Goal: Information Seeking & Learning: Learn about a topic

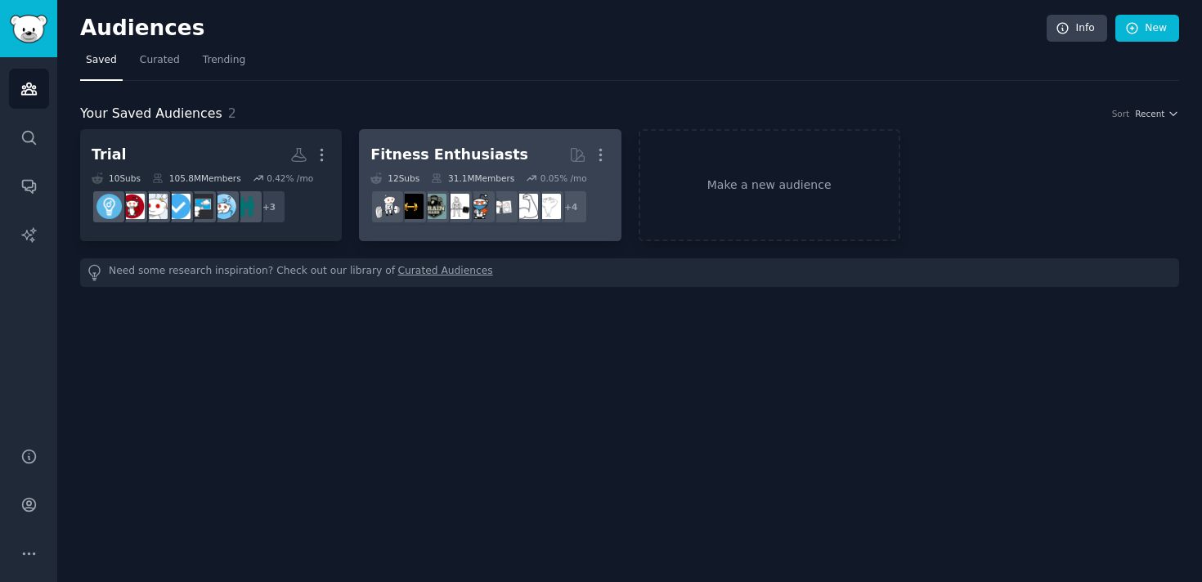
click at [470, 145] on div "Fitness Enthusiasts" at bounding box center [449, 155] width 158 height 20
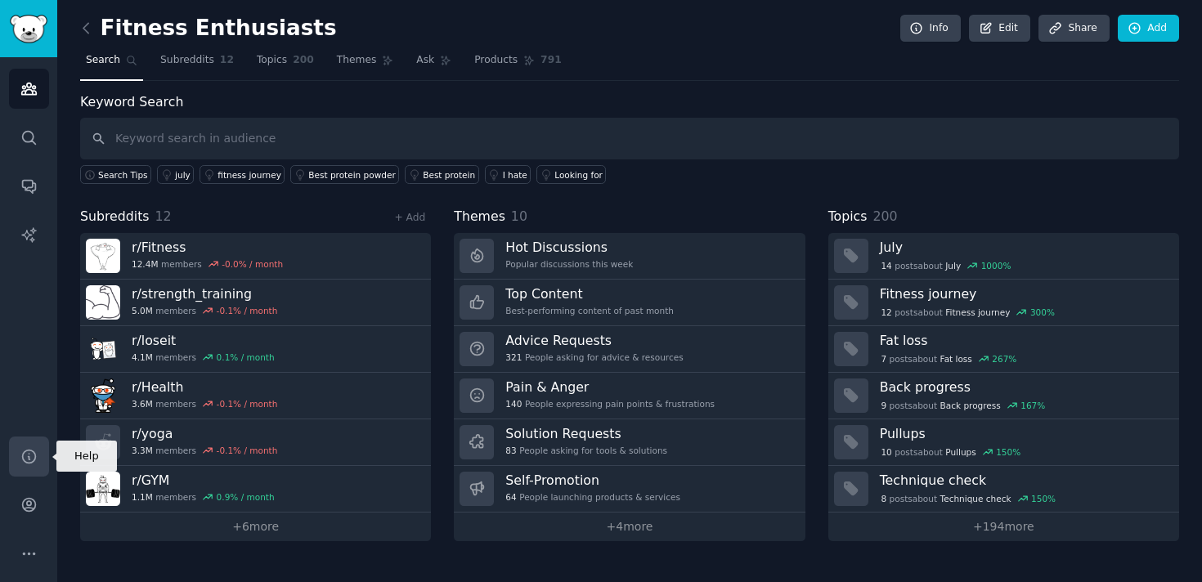
click at [20, 453] on icon "Sidebar" at bounding box center [28, 456] width 17 height 17
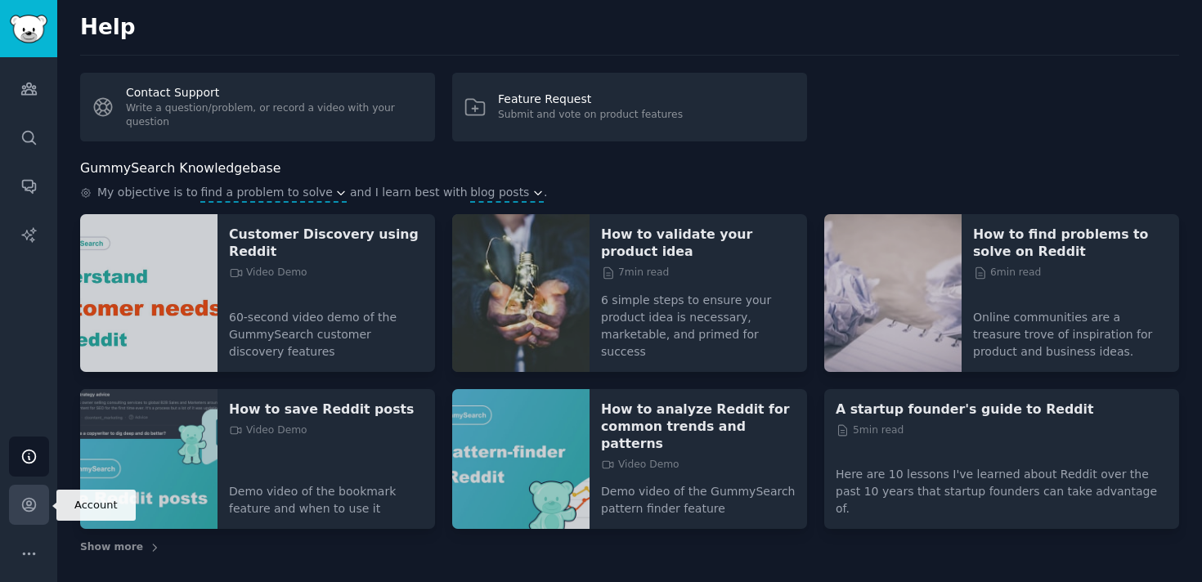
click at [32, 494] on link "Account" at bounding box center [29, 505] width 40 height 40
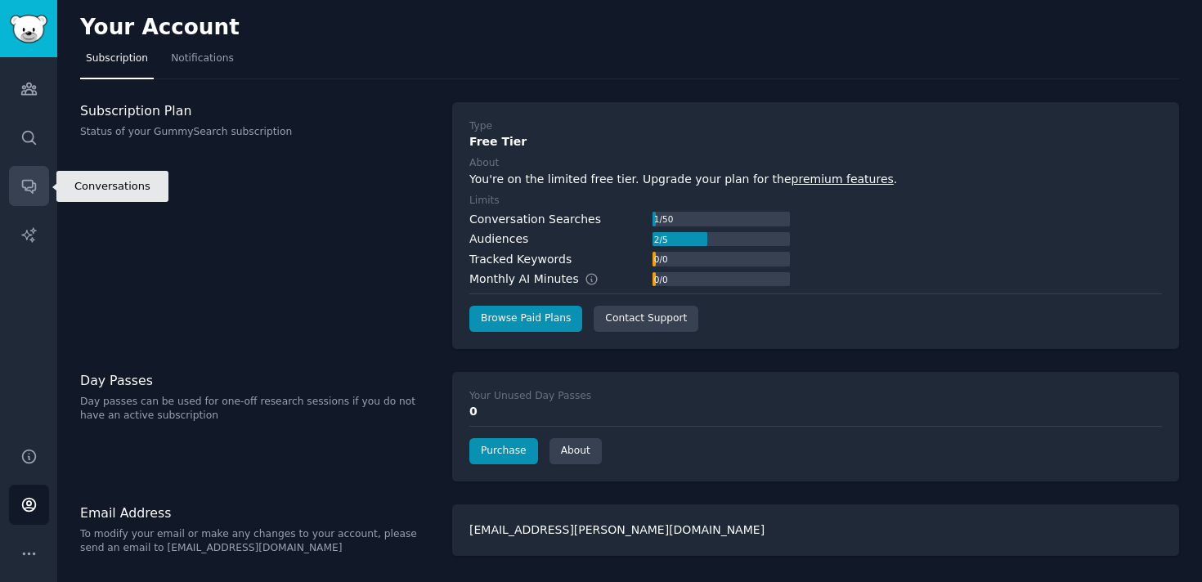
click at [26, 179] on icon "Sidebar" at bounding box center [28, 185] width 17 height 17
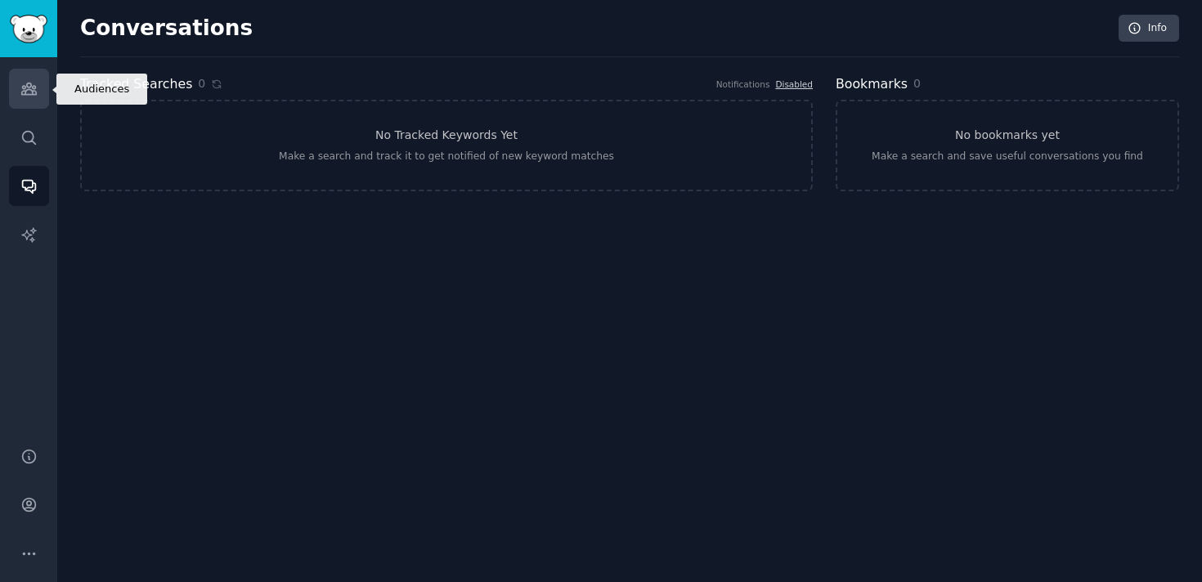
click at [28, 90] on icon "Sidebar" at bounding box center [28, 88] width 15 height 11
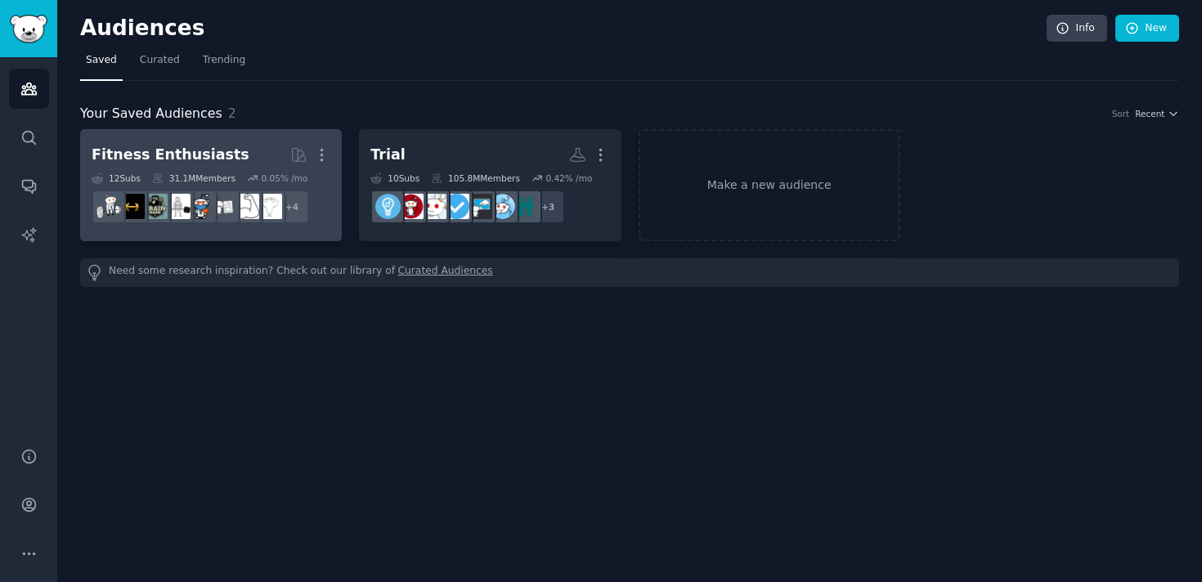
click at [333, 215] on link "Fitness Enthusiasts More 12 Sub s 31.1M Members 0.05 % /mo + 4" at bounding box center [211, 185] width 262 height 112
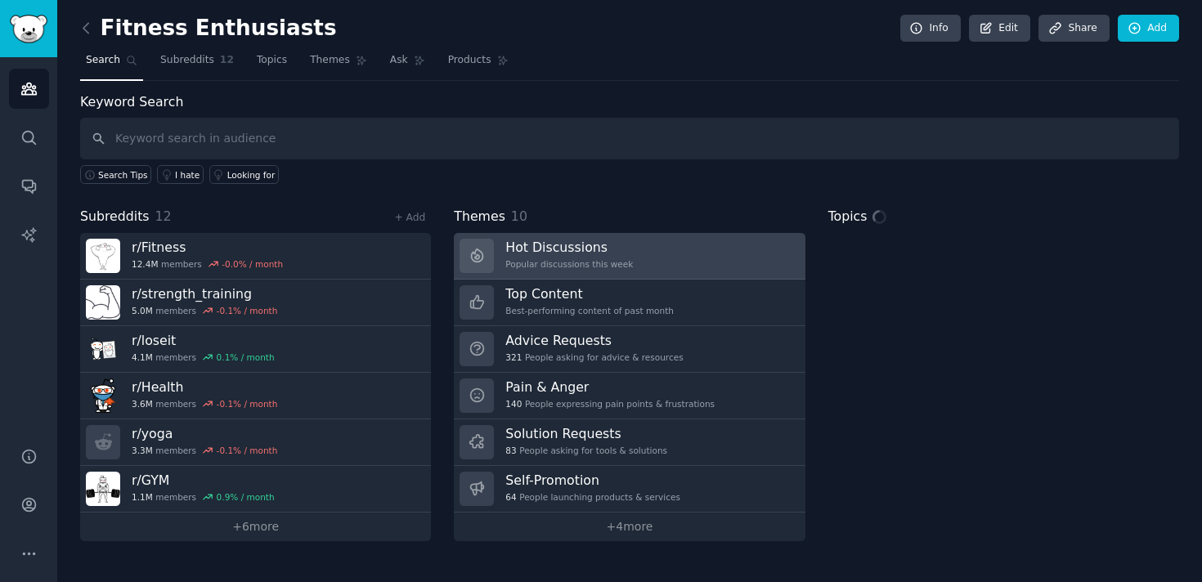
click at [544, 262] on div "Popular discussions this week" at bounding box center [569, 263] width 128 height 11
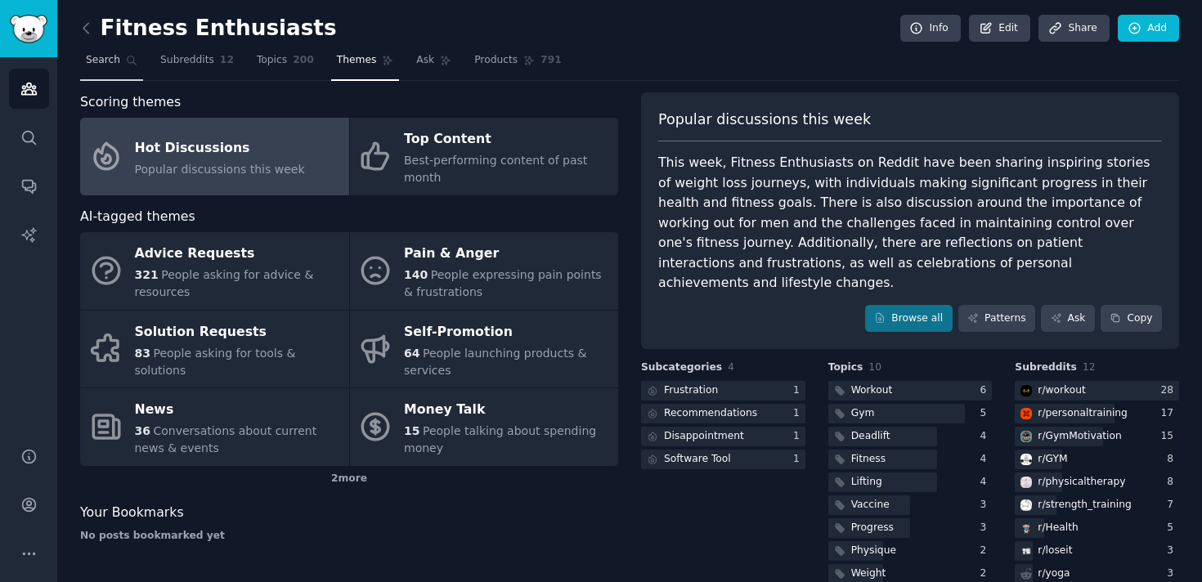
click at [111, 64] on span "Search" at bounding box center [103, 60] width 34 height 15
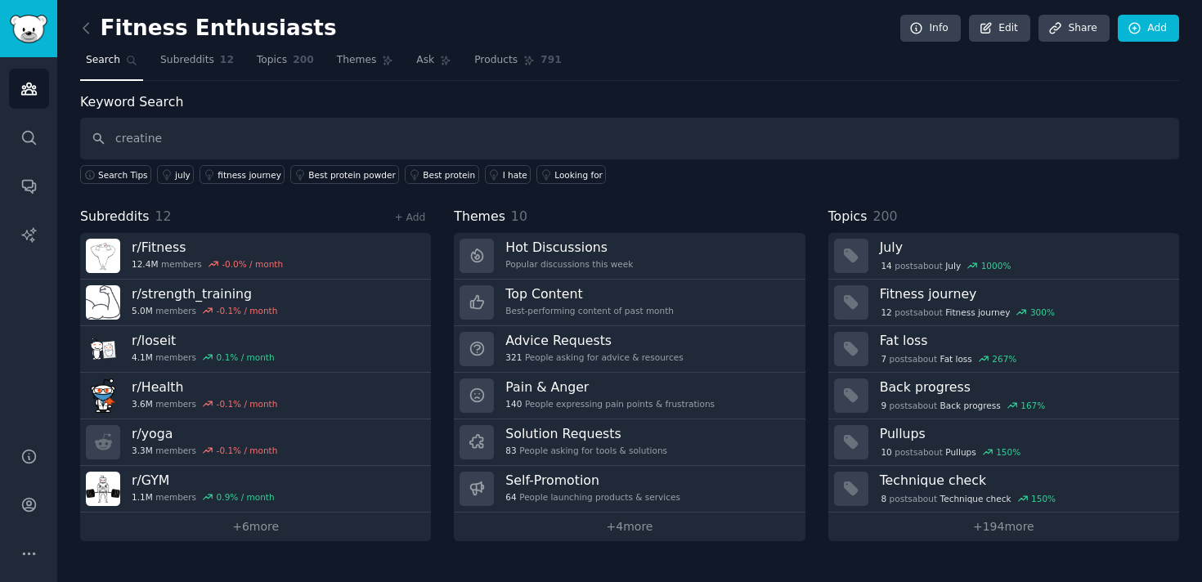
type input "creatine"
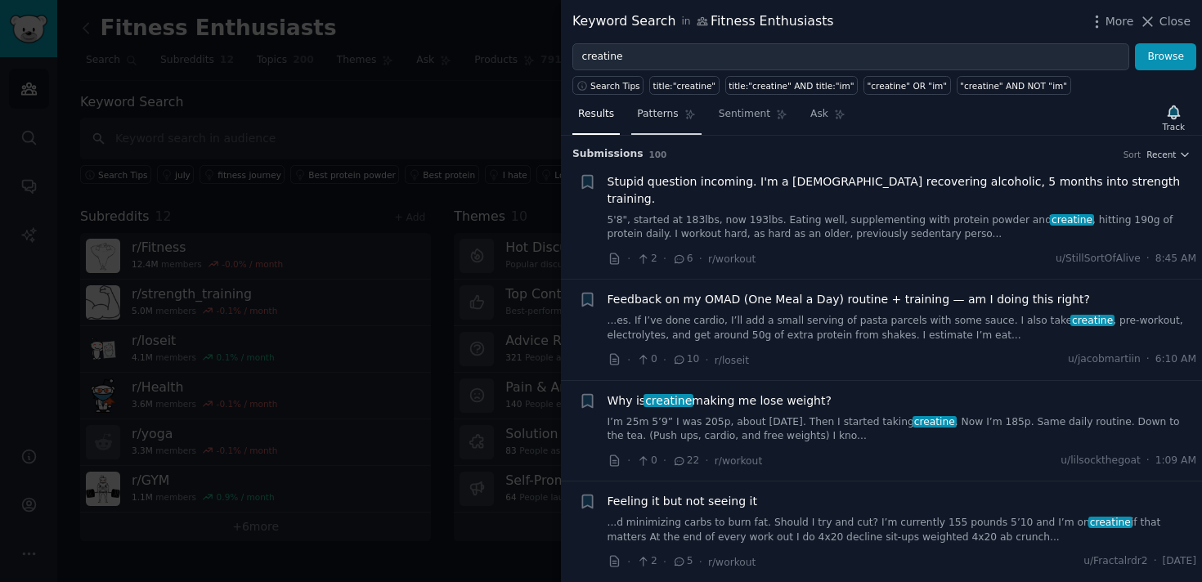
click at [665, 113] on span "Patterns" at bounding box center [657, 114] width 41 height 15
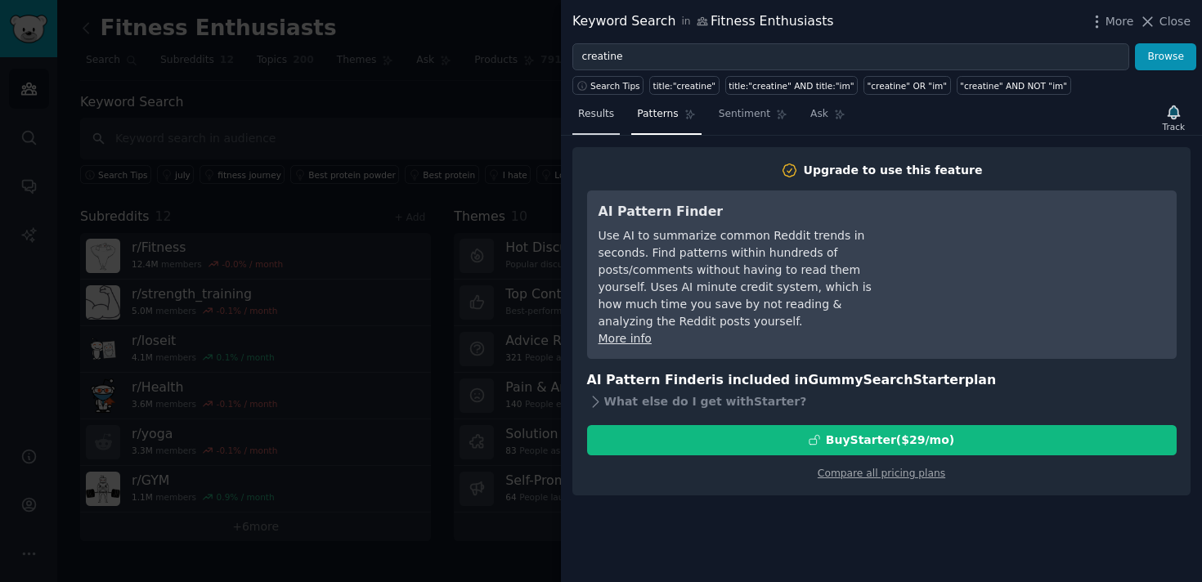
click at [603, 118] on span "Results" at bounding box center [596, 114] width 36 height 15
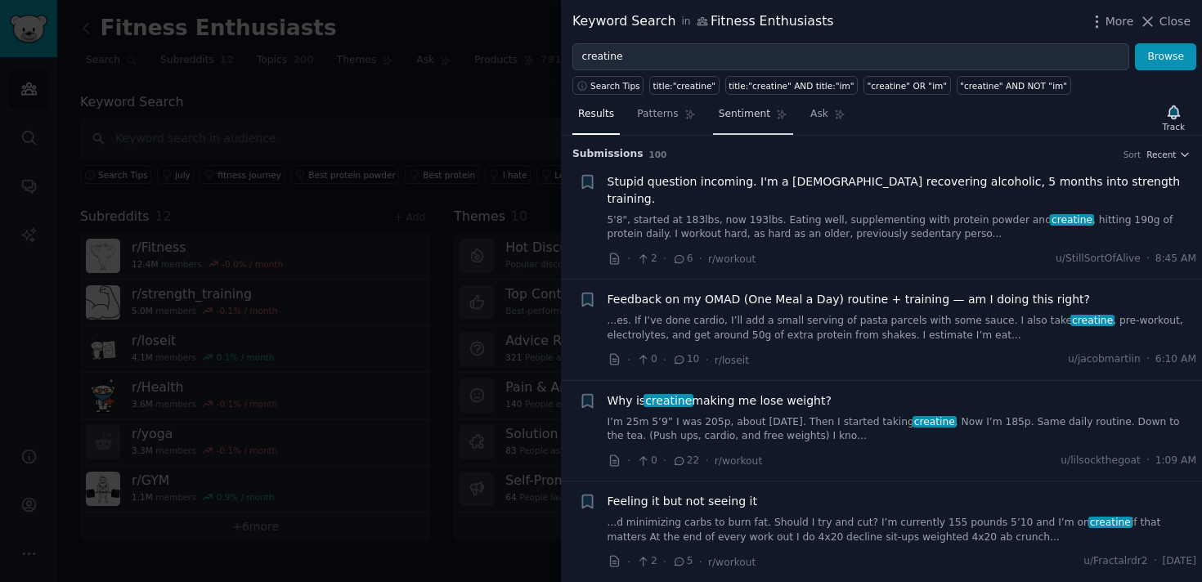
click at [758, 116] on span "Sentiment" at bounding box center [745, 114] width 52 height 15
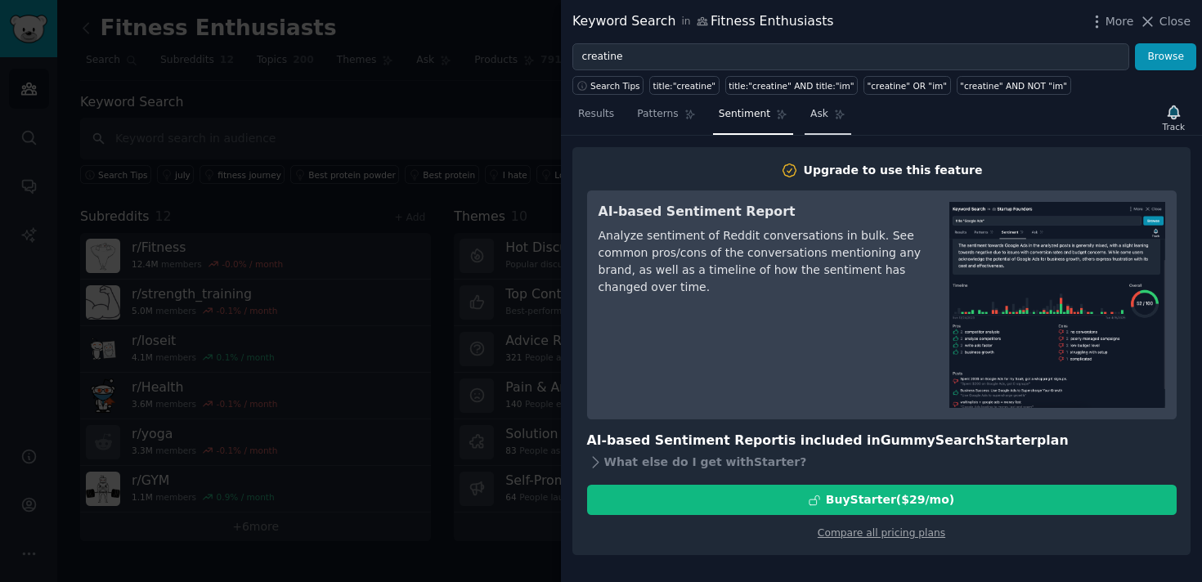
click at [804, 113] on link "Ask" at bounding box center [827, 118] width 47 height 34
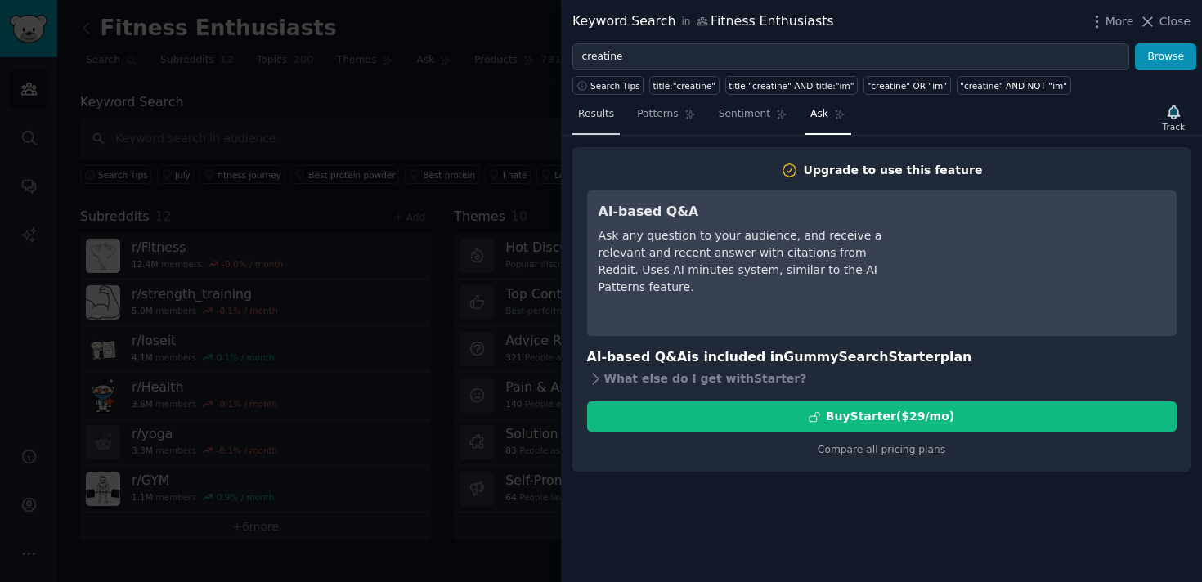
click at [595, 118] on span "Results" at bounding box center [596, 114] width 36 height 15
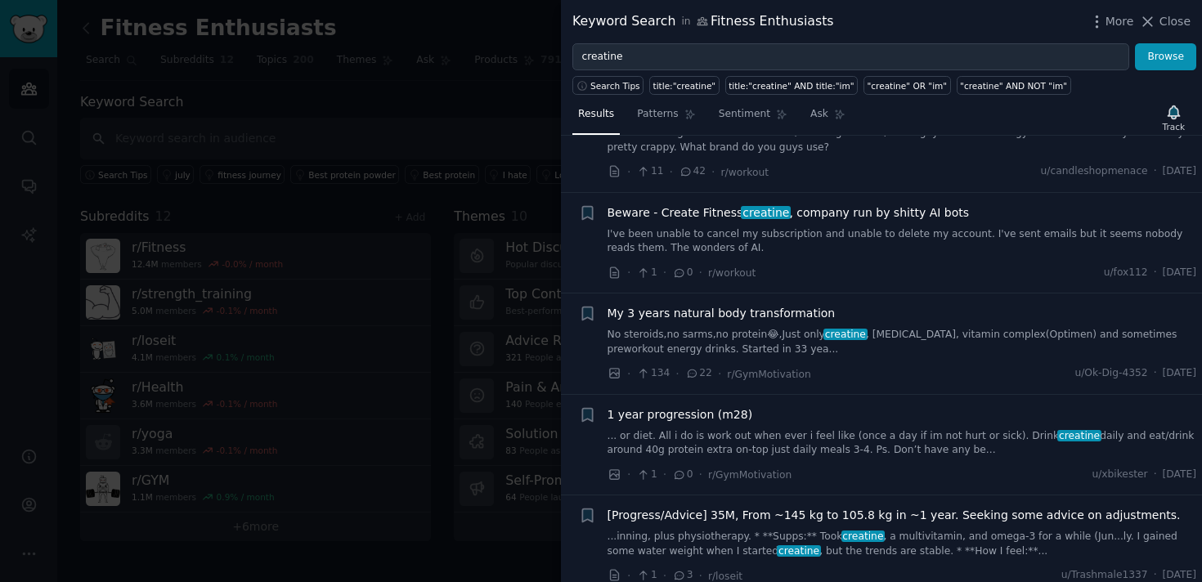
scroll to position [585, 0]
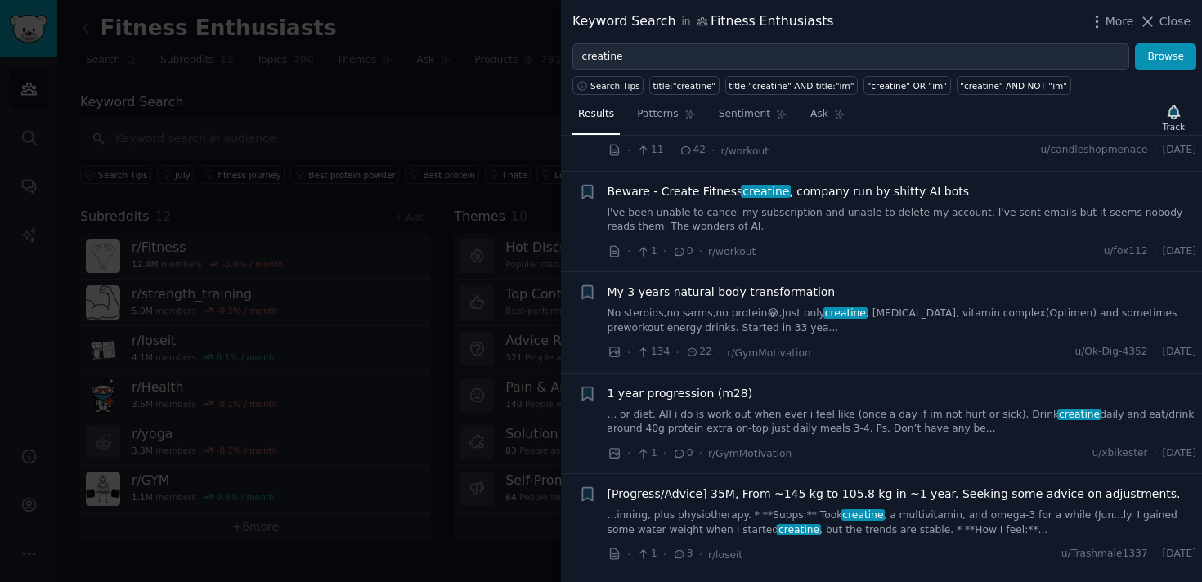
click at [467, 253] on div at bounding box center [601, 291] width 1202 height 582
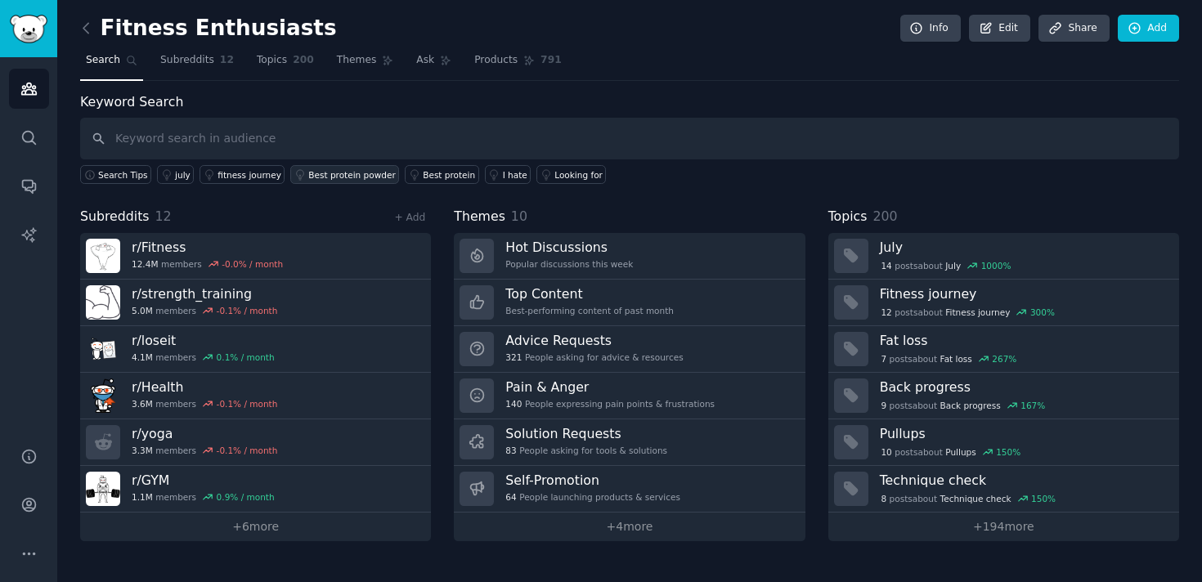
click at [320, 175] on div "Best protein powder" at bounding box center [351, 174] width 87 height 11
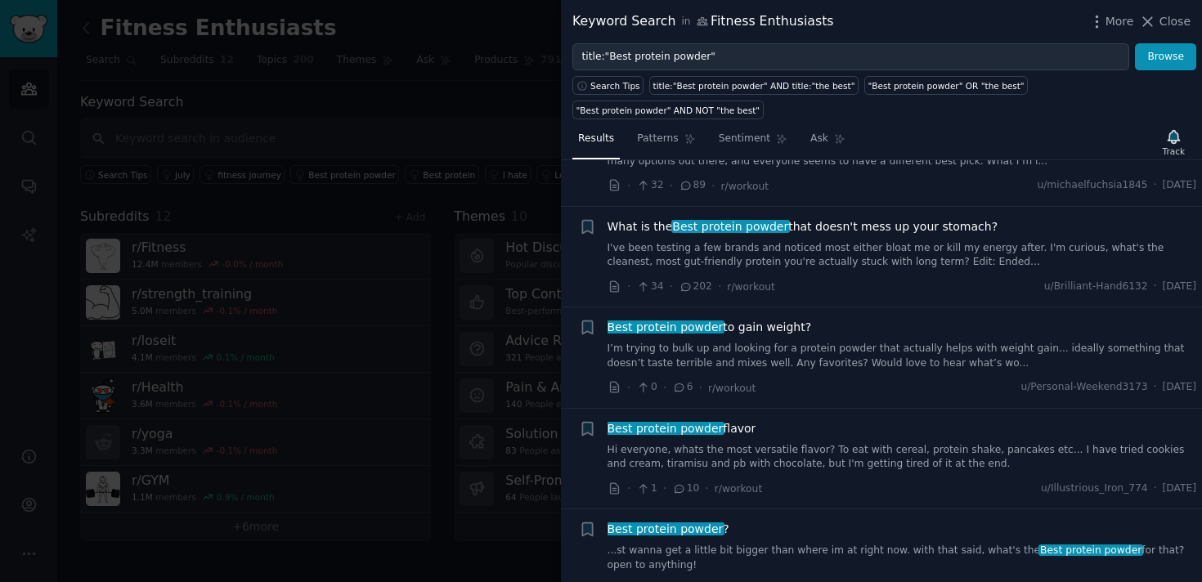
scroll to position [391, 0]
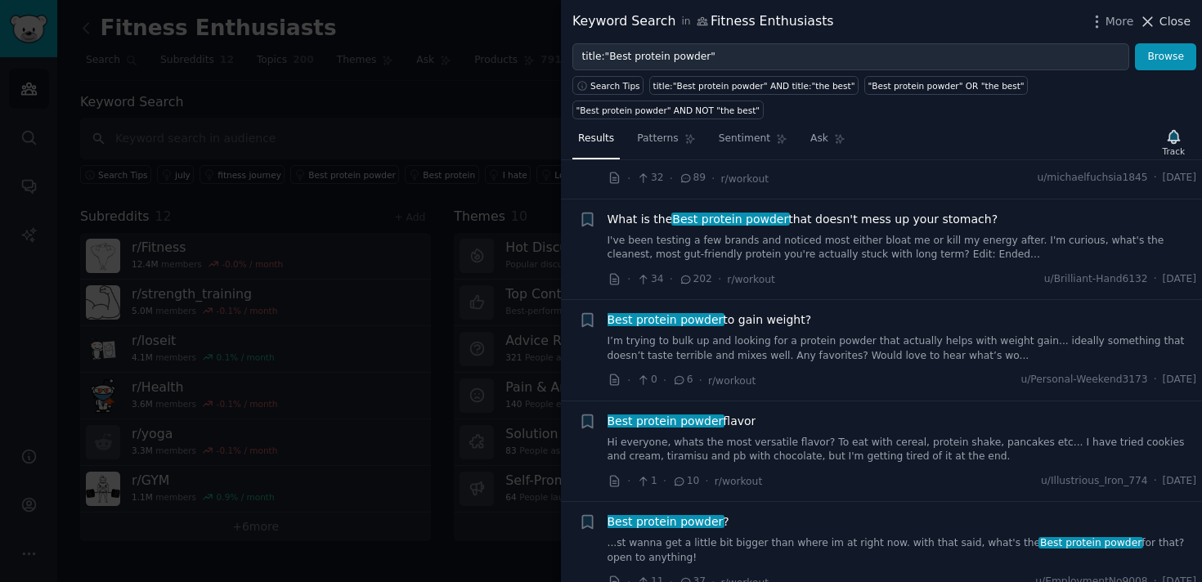
click at [1173, 17] on span "Close" at bounding box center [1174, 21] width 31 height 17
